Goal: Transaction & Acquisition: Purchase product/service

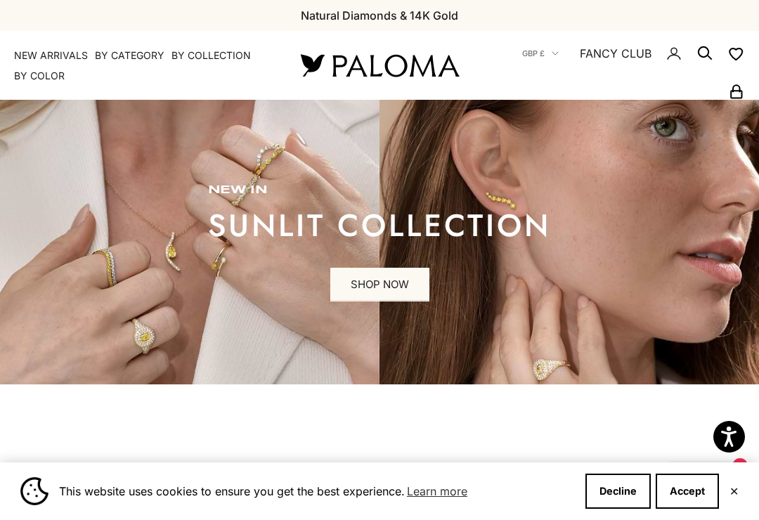
click at [0, 36] on x-header "Paloma Diamonds Open navigation menu Open search NEW ARRIVALS By Category Categ…" at bounding box center [379, 65] width 759 height 69
click at [450, 515] on div "This website uses cookies to ensure you get the best experience. Learn more Dec…" at bounding box center [379, 492] width 759 height 58
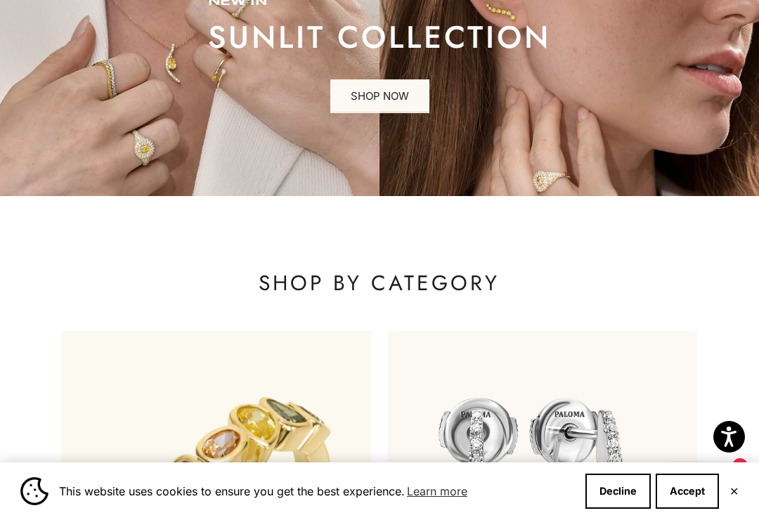
scroll to position [176, 0]
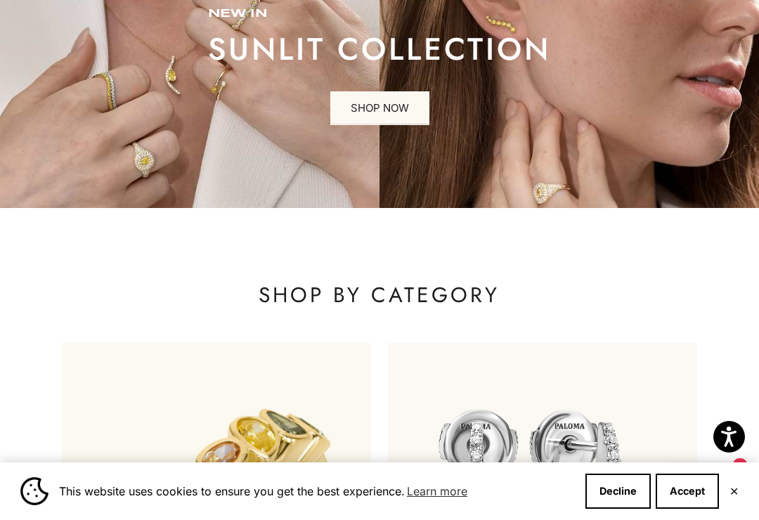
click at [620, 484] on button "Decline" at bounding box center [618, 491] width 65 height 35
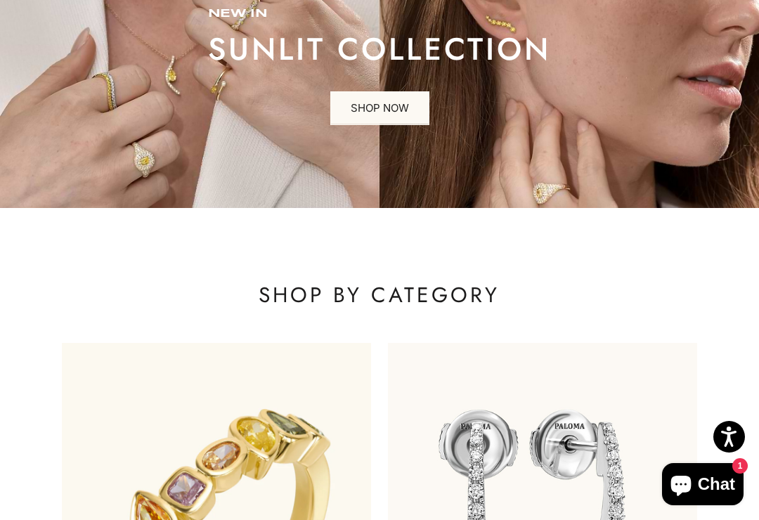
click at [378, 93] on link "SHOP NOW" at bounding box center [379, 108] width 99 height 34
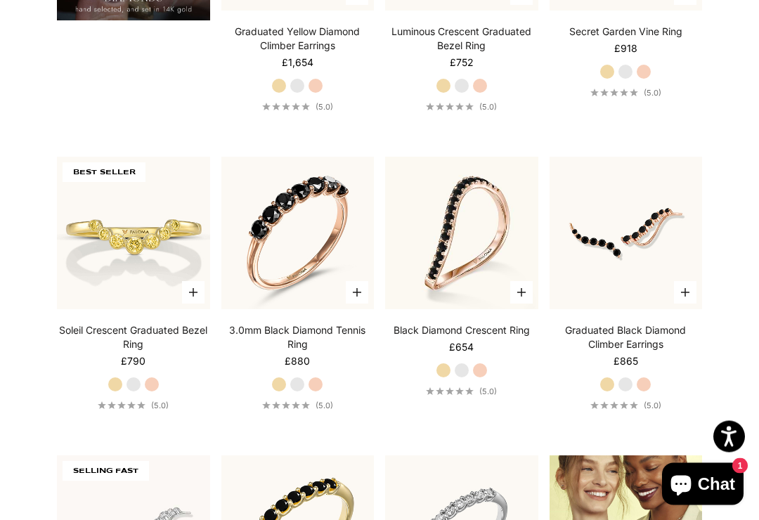
scroll to position [1194, 0]
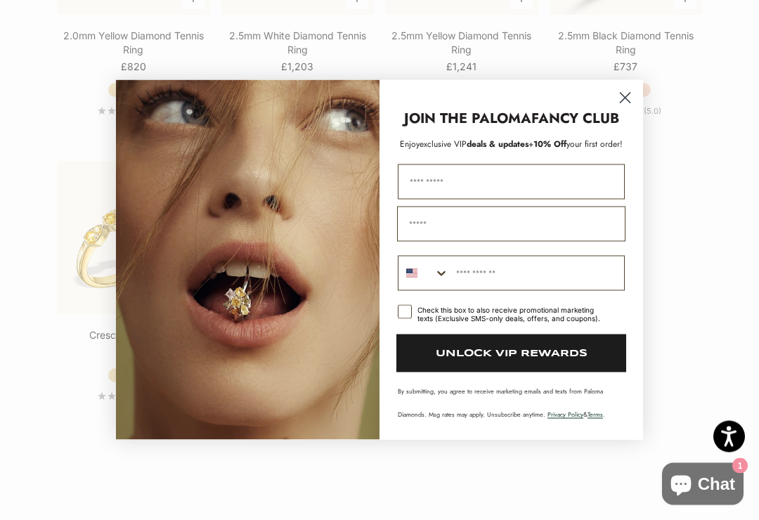
click at [624, 104] on circle "Close dialog" at bounding box center [625, 97] width 23 height 23
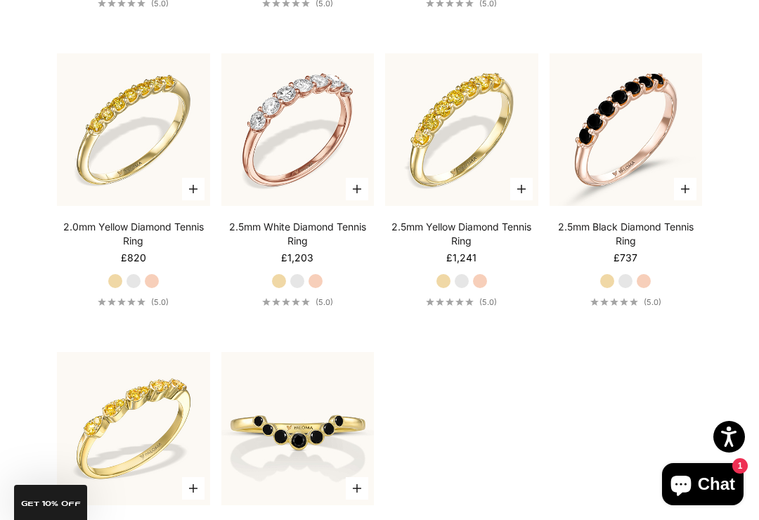
scroll to position [1892, 0]
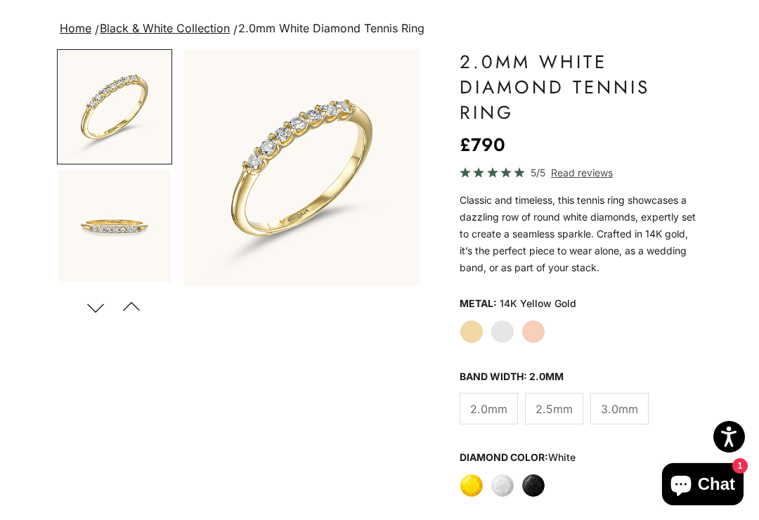
scroll to position [113, 0]
